Goal: Transaction & Acquisition: Purchase product/service

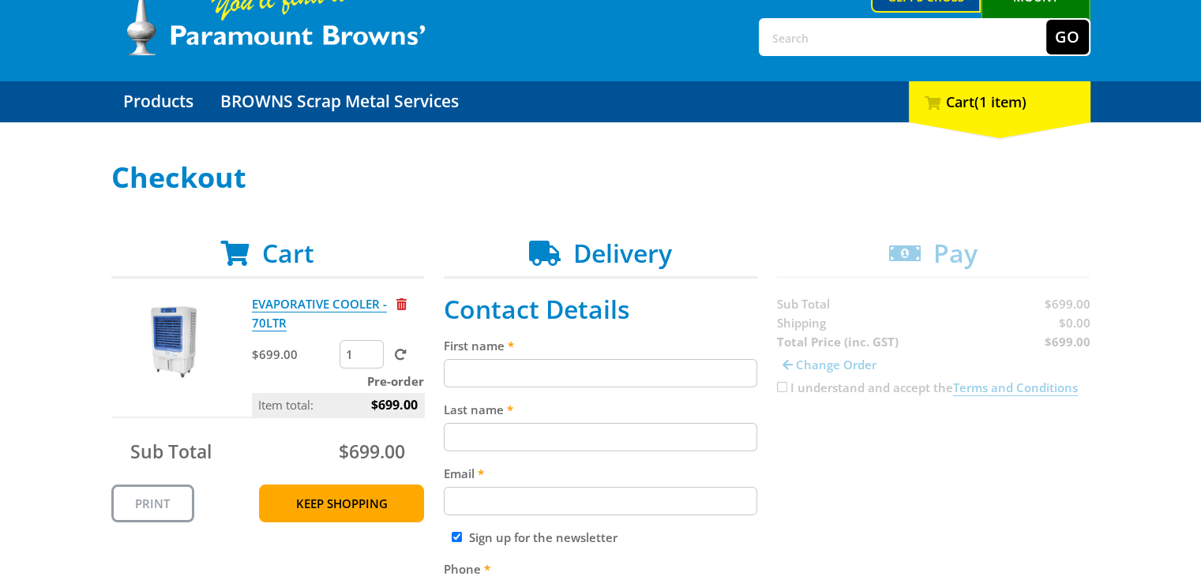
scroll to position [158, 0]
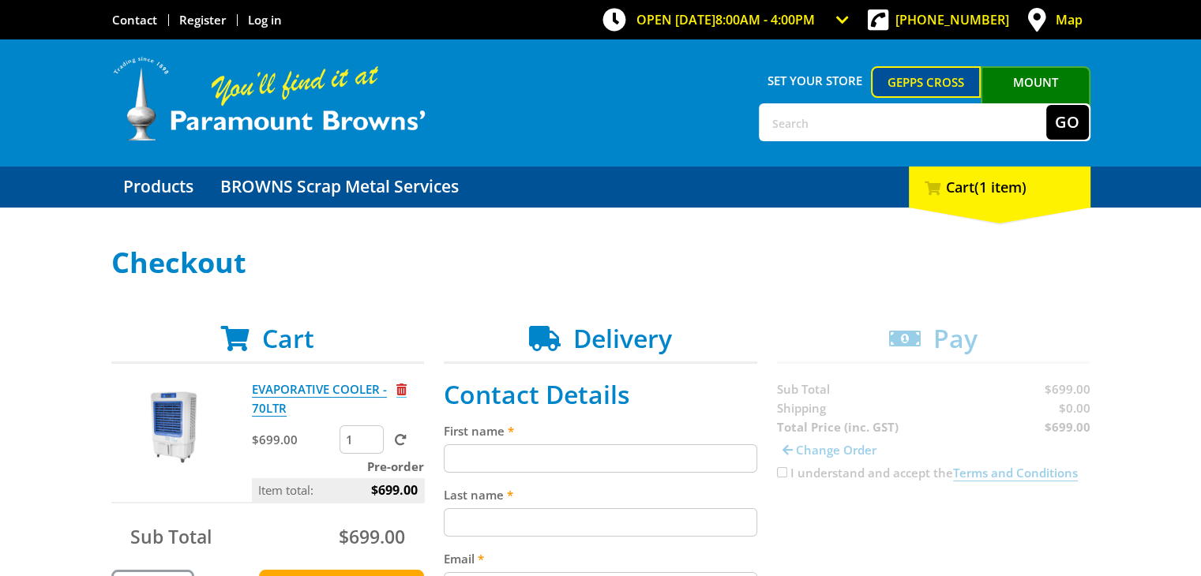
click at [400, 385] on span "Remove from cart" at bounding box center [401, 390] width 10 height 12
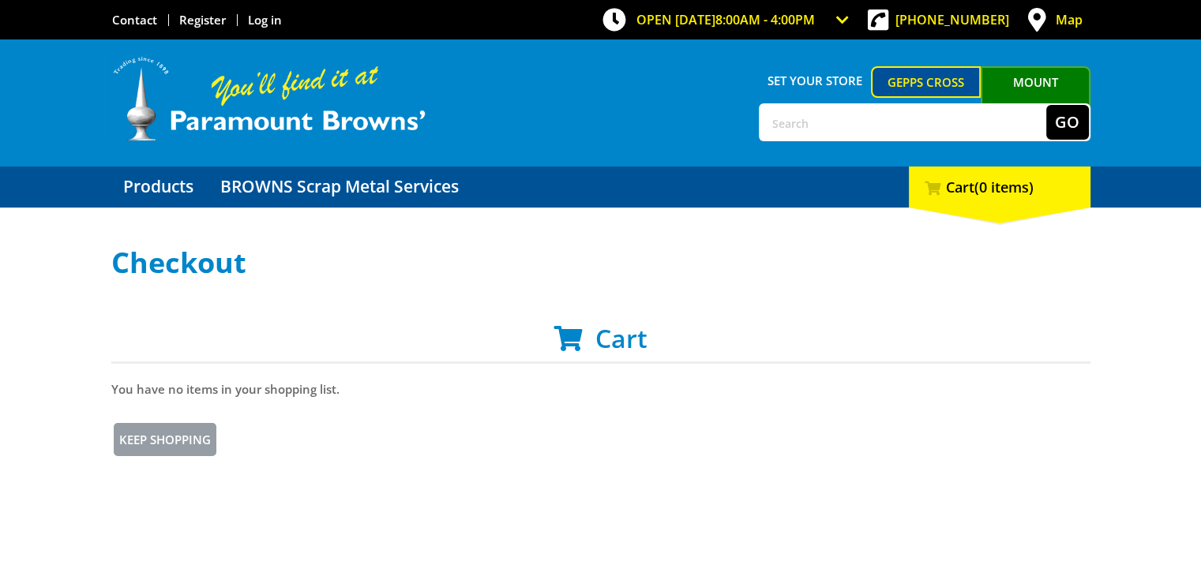
click at [767, 118] on input "text" at bounding box center [903, 122] width 286 height 35
type input "shelving"
click at [1046, 105] on button "Go" at bounding box center [1067, 122] width 43 height 35
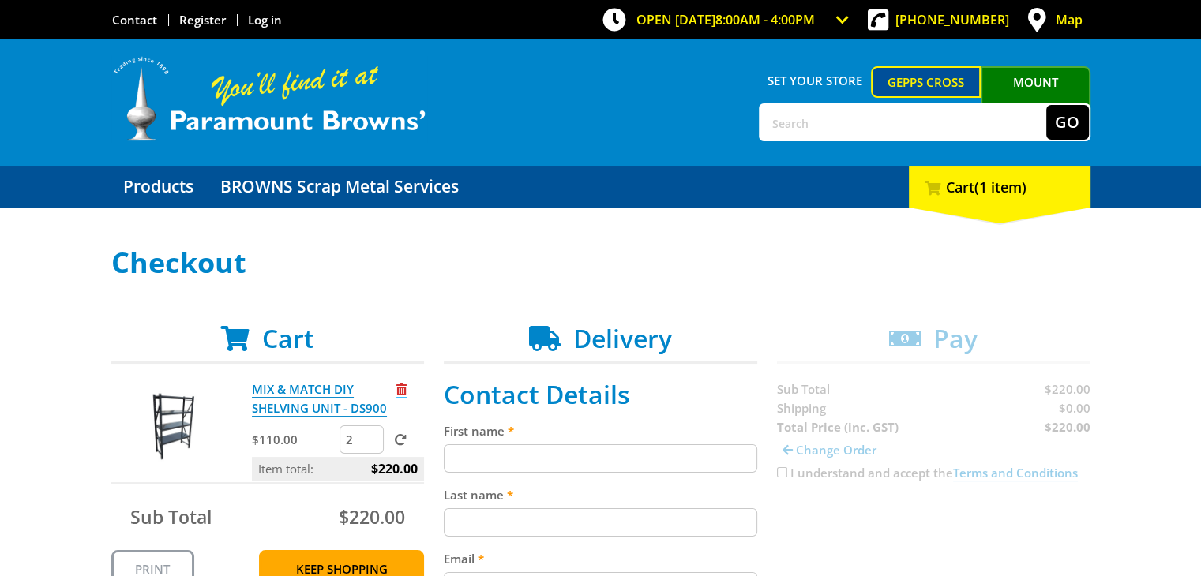
click at [403, 390] on span "Remove from cart" at bounding box center [401, 390] width 10 height 12
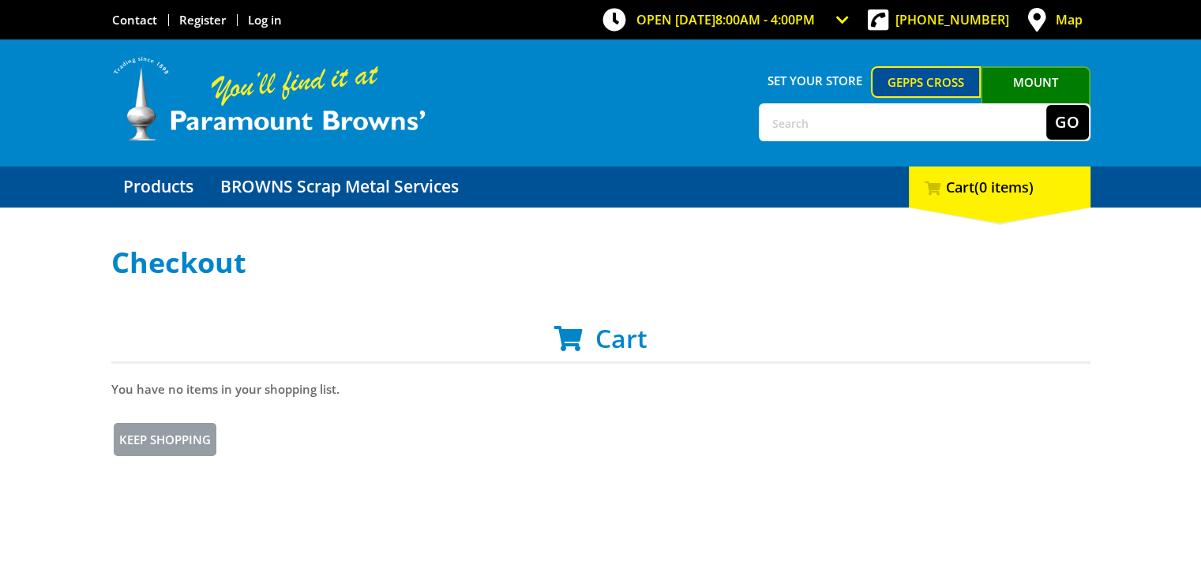
click at [901, 81] on link "Gepps Cross" at bounding box center [926, 82] width 110 height 32
